Goal: Communication & Community: Answer question/provide support

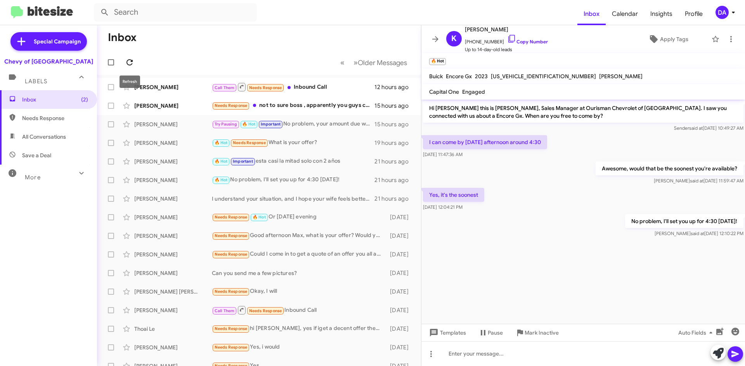
click at [129, 60] on icon at bounding box center [129, 62] width 9 height 9
click at [185, 91] on div "[PERSON_NAME] Call Them Needs Response Inbound Call 12 hours ago" at bounding box center [258, 87] width 311 height 16
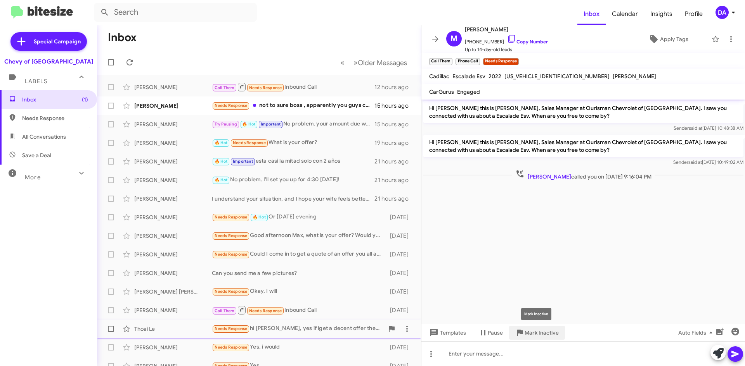
click at [548, 336] on span "Mark Inactive" at bounding box center [541, 333] width 34 height 14
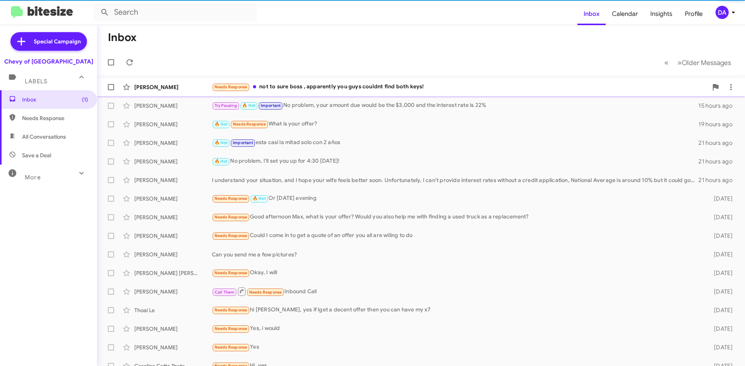
click at [334, 90] on div "Needs Response not to sure boss , apparently you guys couldnt find both keys!" at bounding box center [460, 87] width 496 height 9
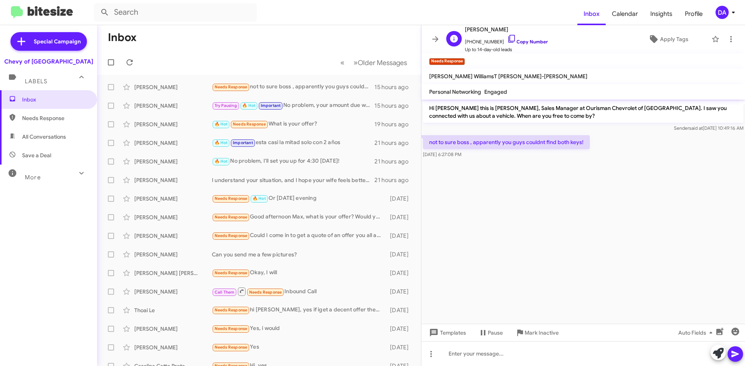
click at [524, 42] on link "Copy Number" at bounding box center [527, 42] width 41 height 6
click at [527, 328] on span "Mark Inactive" at bounding box center [541, 333] width 34 height 14
